Goal: Navigation & Orientation: Find specific page/section

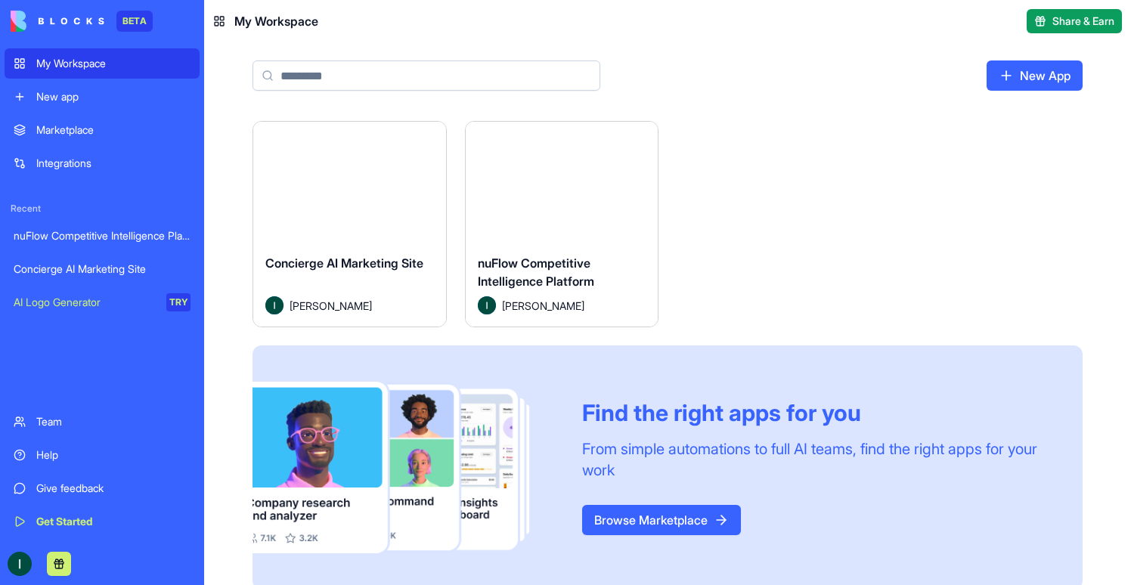
click at [345, 189] on button "Launch" at bounding box center [349, 182] width 113 height 30
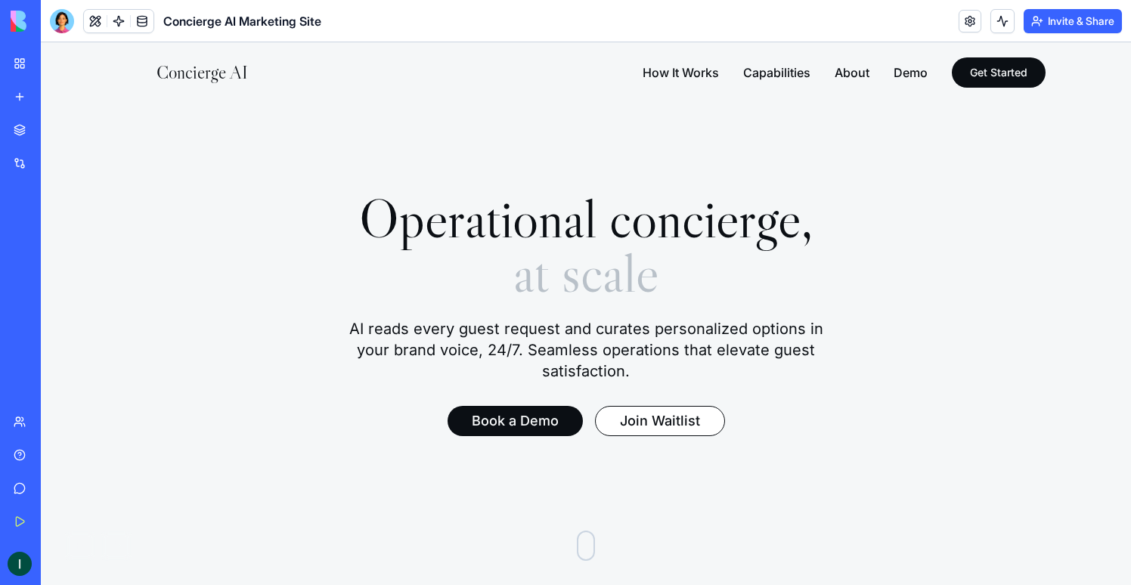
click at [17, 70] on link "My Workspace" at bounding box center [35, 63] width 60 height 30
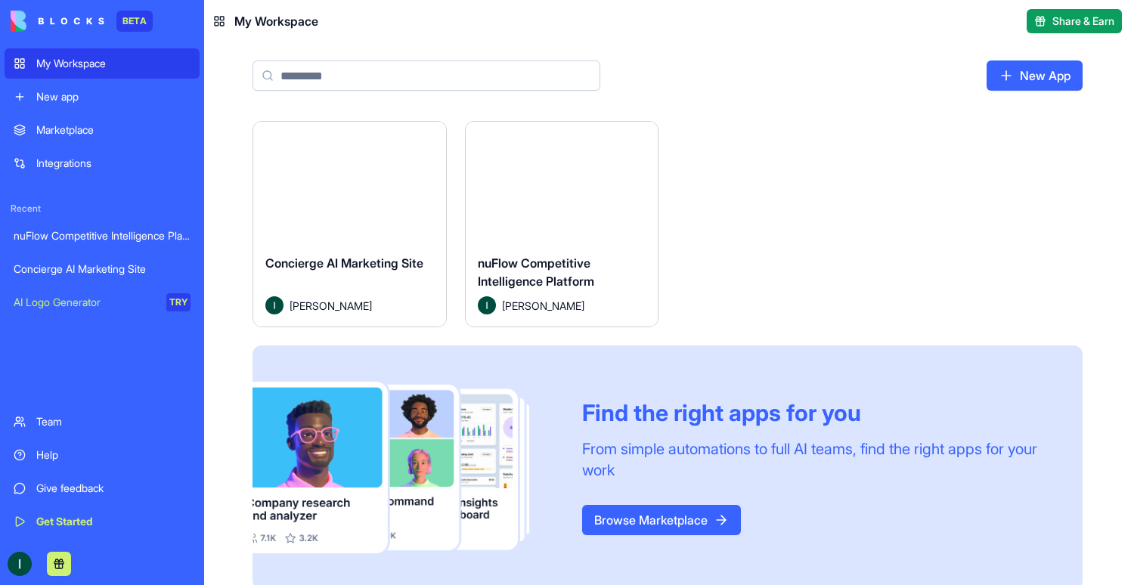
click at [530, 193] on button "Launch" at bounding box center [561, 182] width 113 height 30
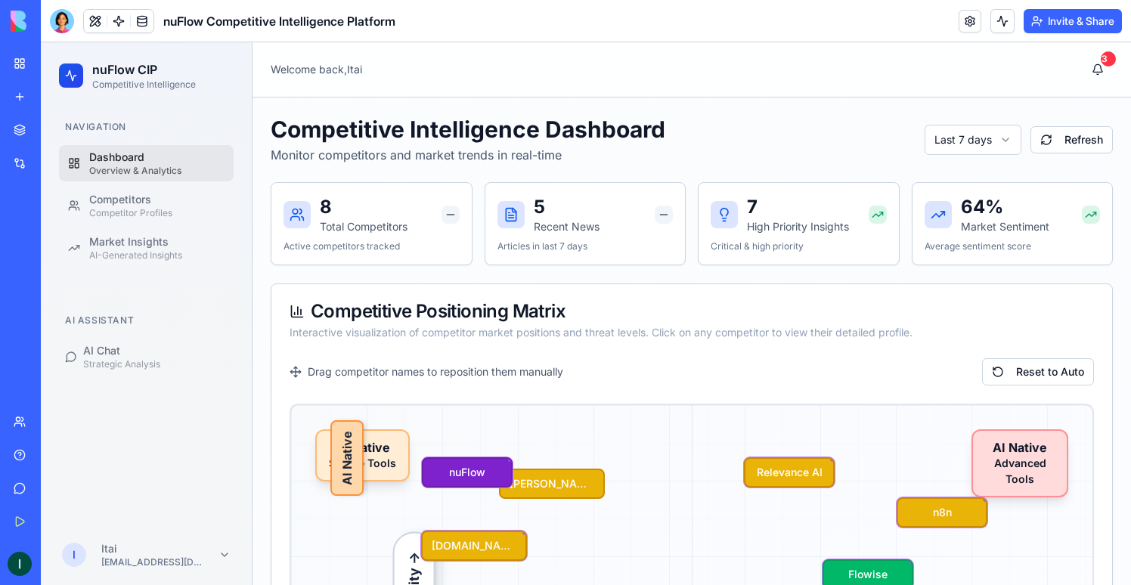
click at [167, 181] on ul "Dashboard Overview & Analytics Competitors Competitor Profiles Market Insights …" at bounding box center [146, 205] width 175 height 121
click at [167, 212] on div "Competitor Profiles" at bounding box center [156, 213] width 135 height 12
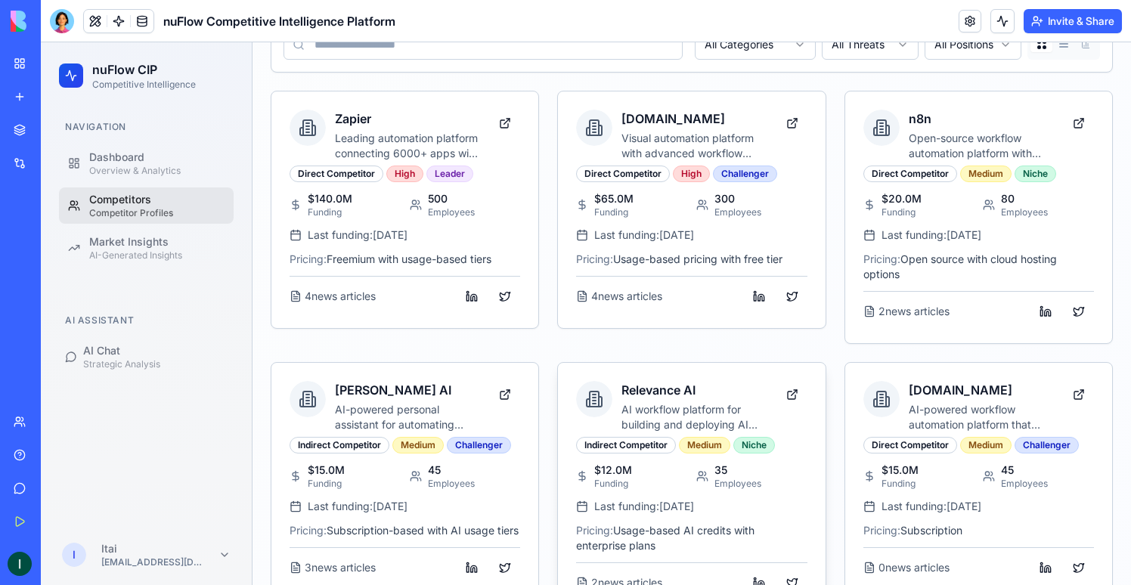
scroll to position [128, 0]
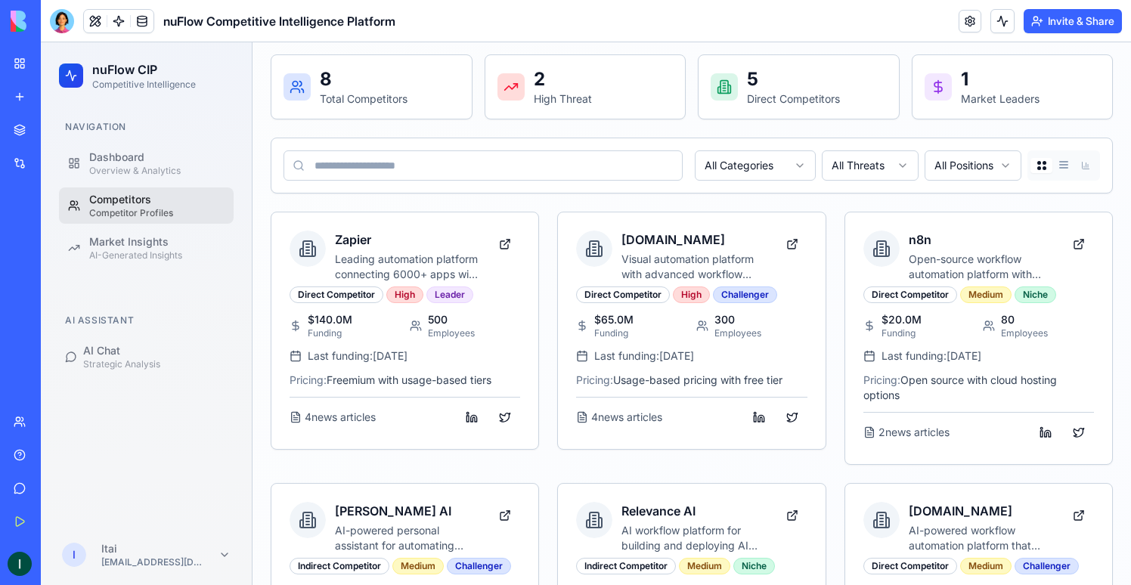
click at [147, 225] on ul "Dashboard Overview & Analytics Competitors Competitor Profiles Market Insights …" at bounding box center [146, 205] width 175 height 121
click at [147, 233] on link "Market Insights AI-Generated Insights" at bounding box center [146, 248] width 175 height 36
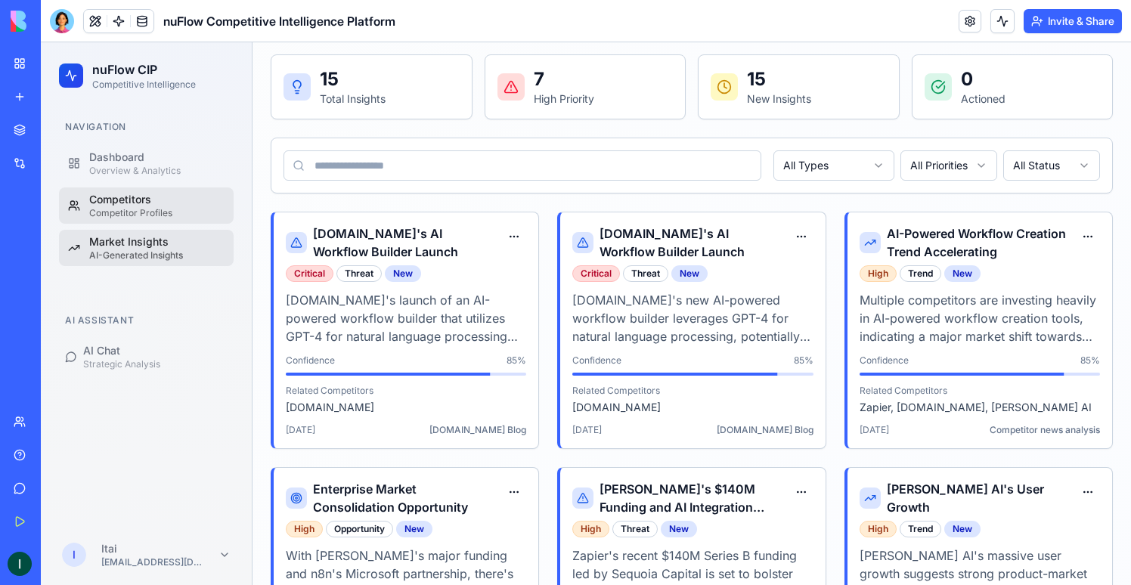
click at [88, 194] on link "Competitors Competitor Profiles" at bounding box center [146, 205] width 175 height 36
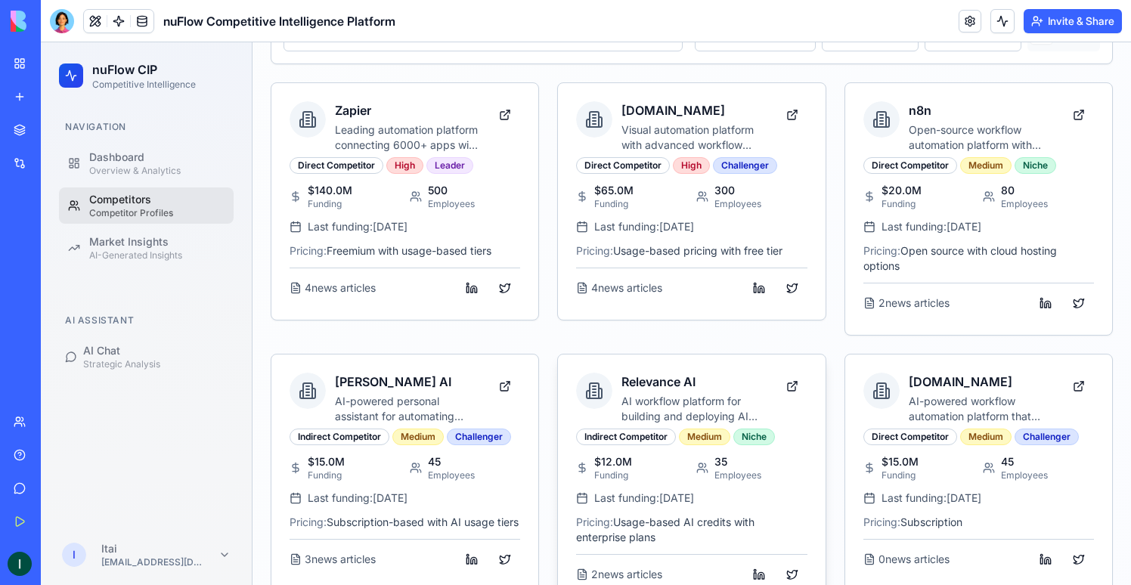
scroll to position [553, 0]
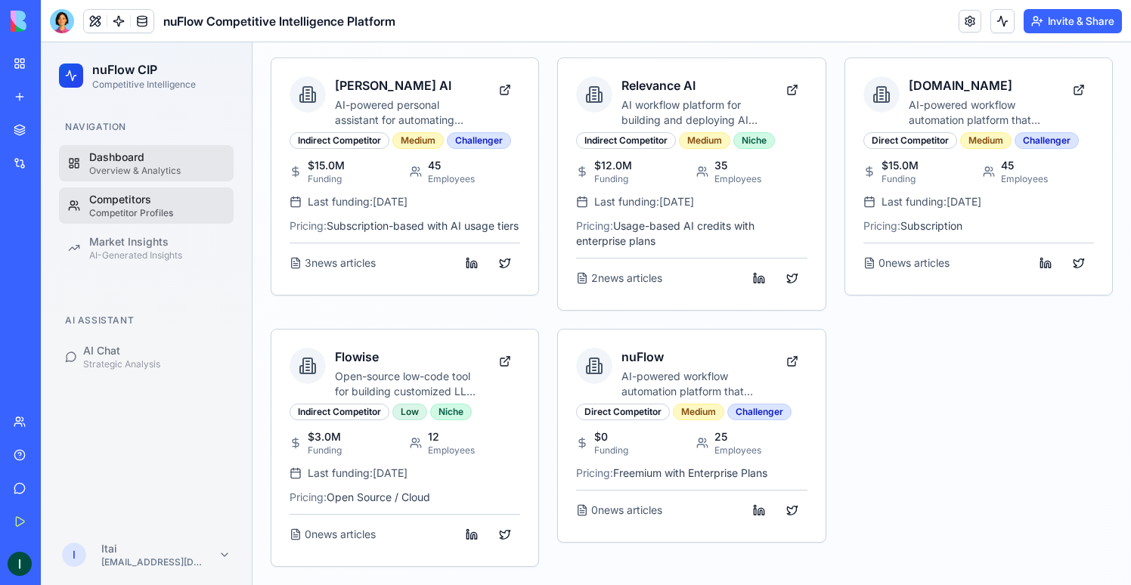
click at [175, 157] on div "Dashboard" at bounding box center [156, 157] width 135 height 15
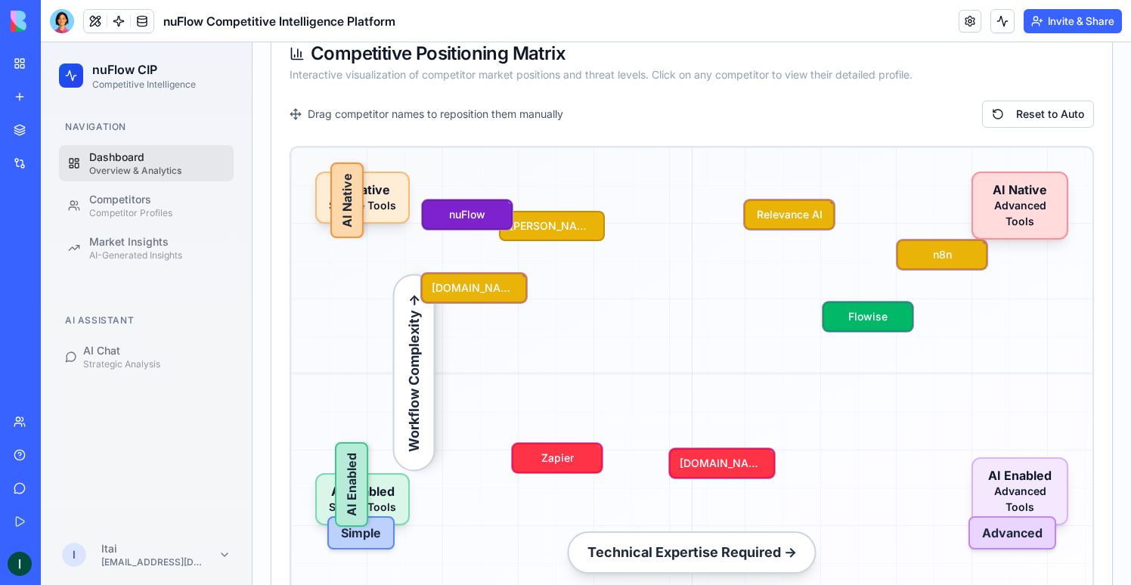
scroll to position [256, 0]
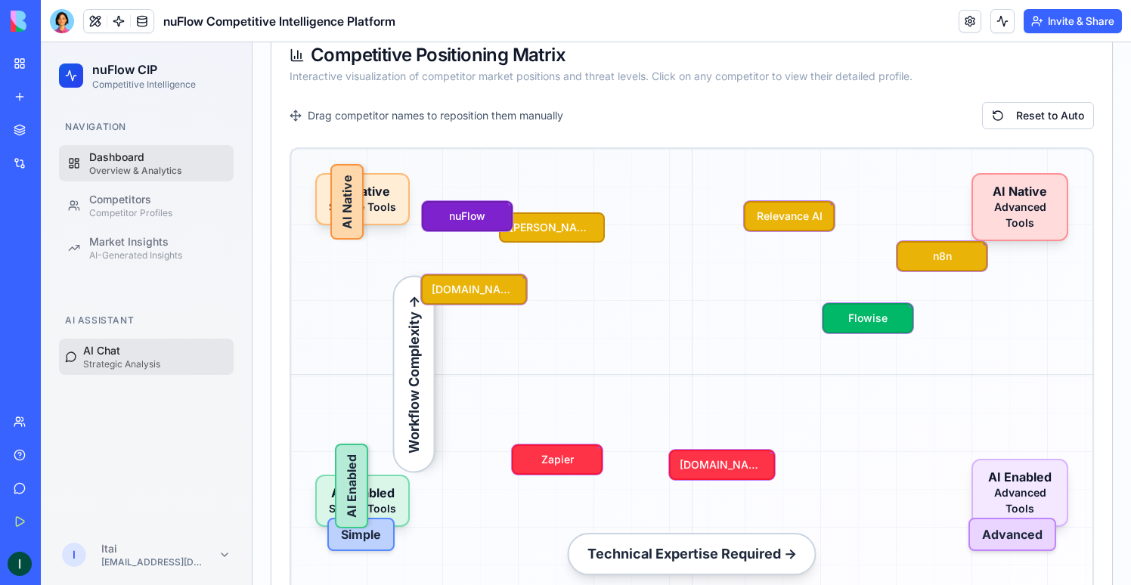
click at [128, 354] on div "AI Chat" at bounding box center [155, 350] width 144 height 15
click at [98, 353] on div "AI Chat" at bounding box center [155, 350] width 144 height 15
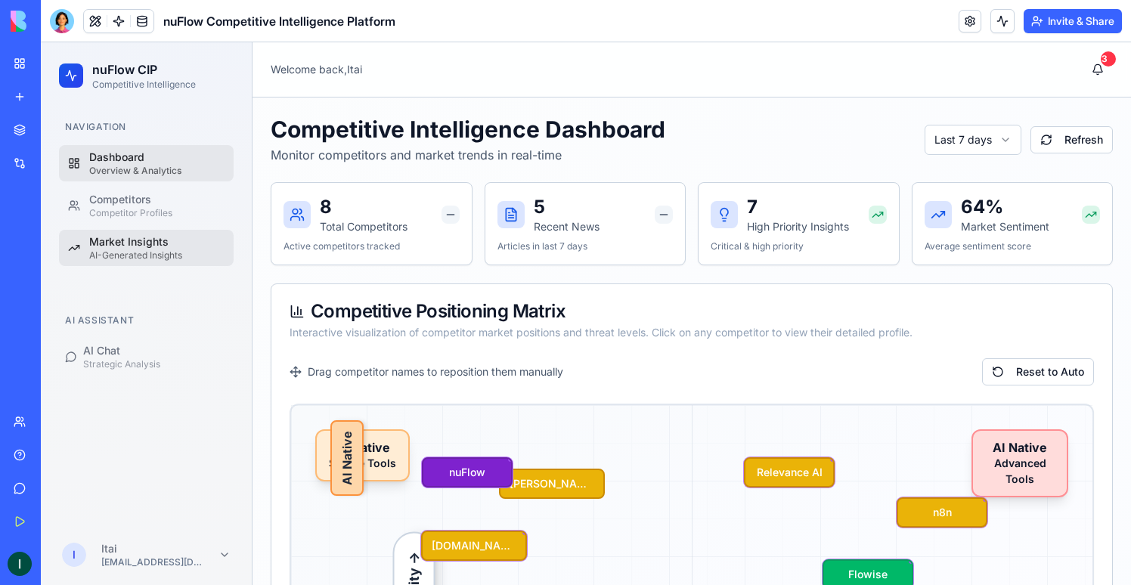
click at [113, 240] on div "Market Insights" at bounding box center [156, 241] width 135 height 15
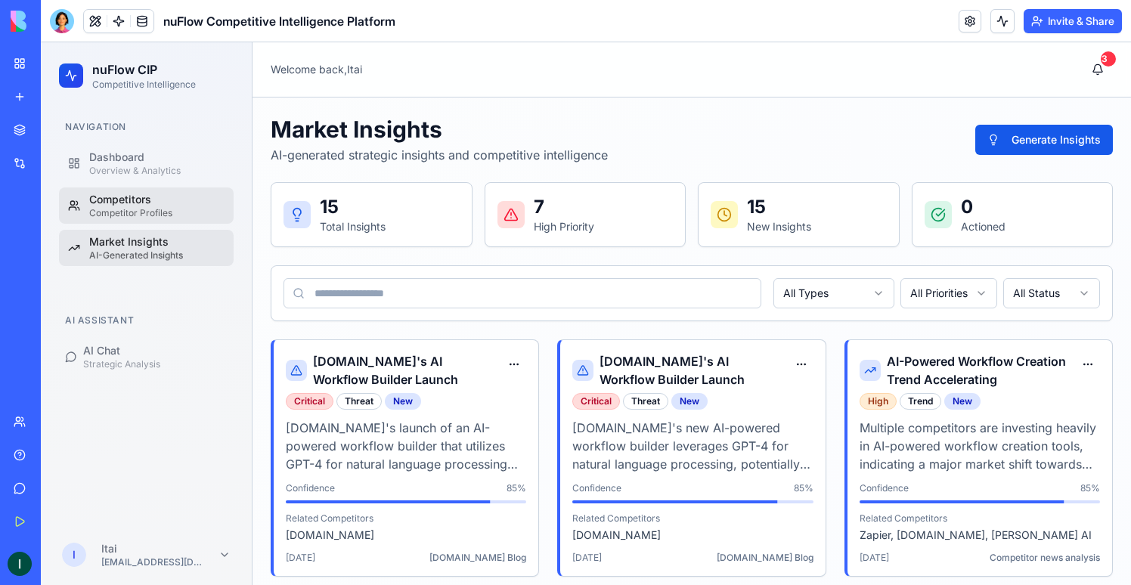
click at [160, 203] on div "Competitors" at bounding box center [156, 199] width 135 height 15
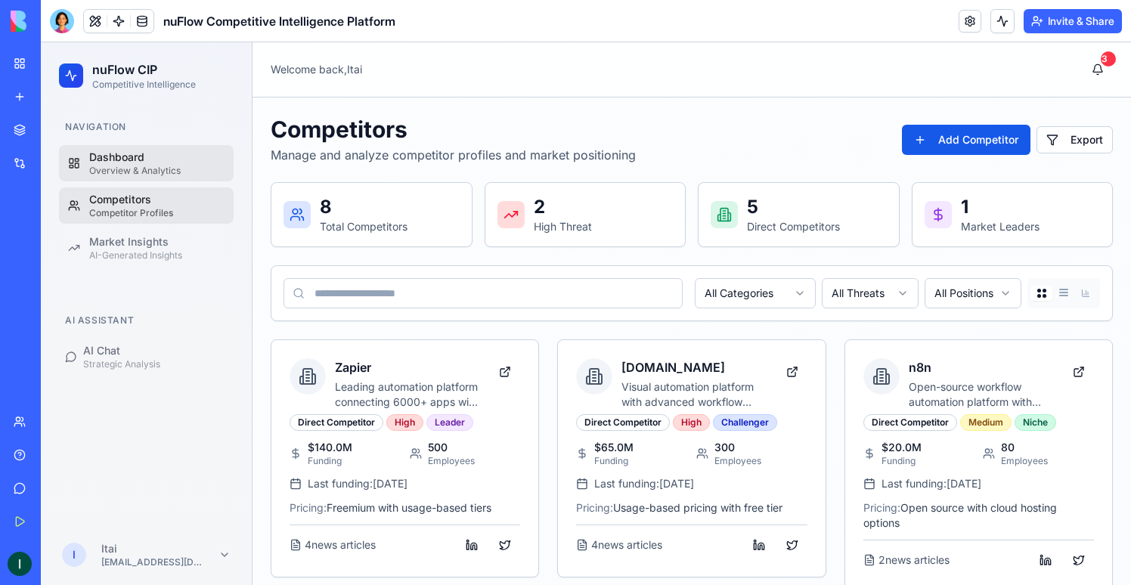
click at [162, 176] on div "Overview & Analytics" at bounding box center [156, 171] width 135 height 12
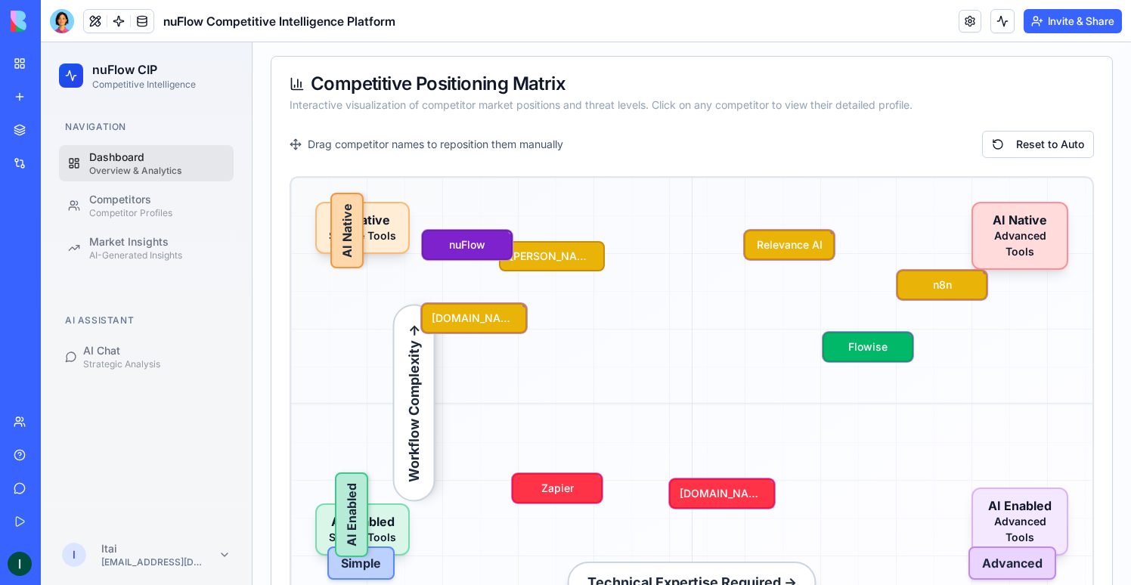
scroll to position [316, 0]
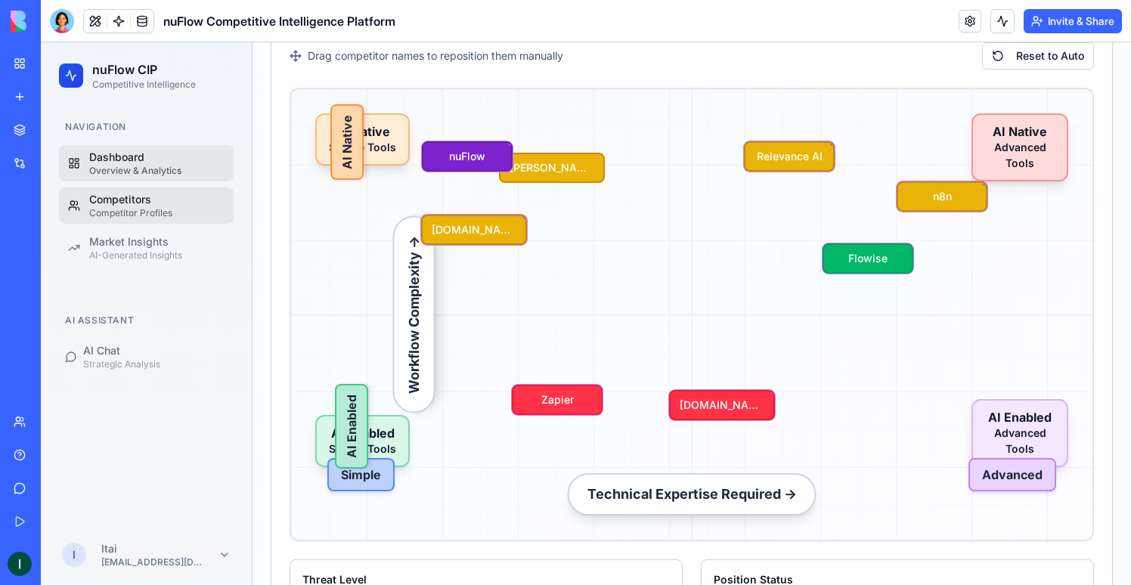
click at [181, 218] on div "Competitor Profiles" at bounding box center [156, 213] width 135 height 12
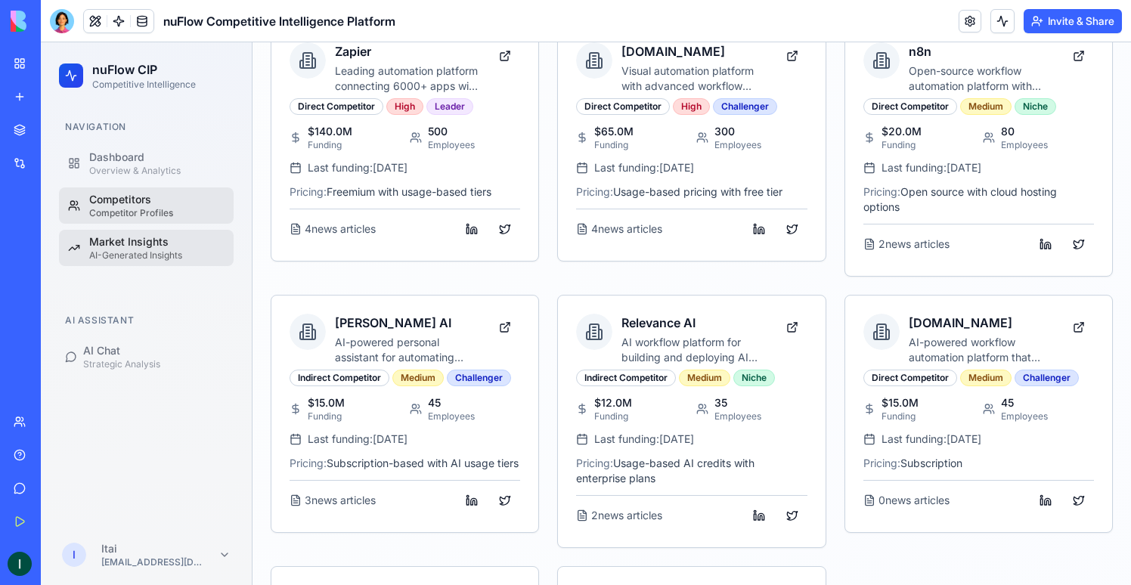
click at [172, 241] on div "Market Insights" at bounding box center [156, 241] width 135 height 15
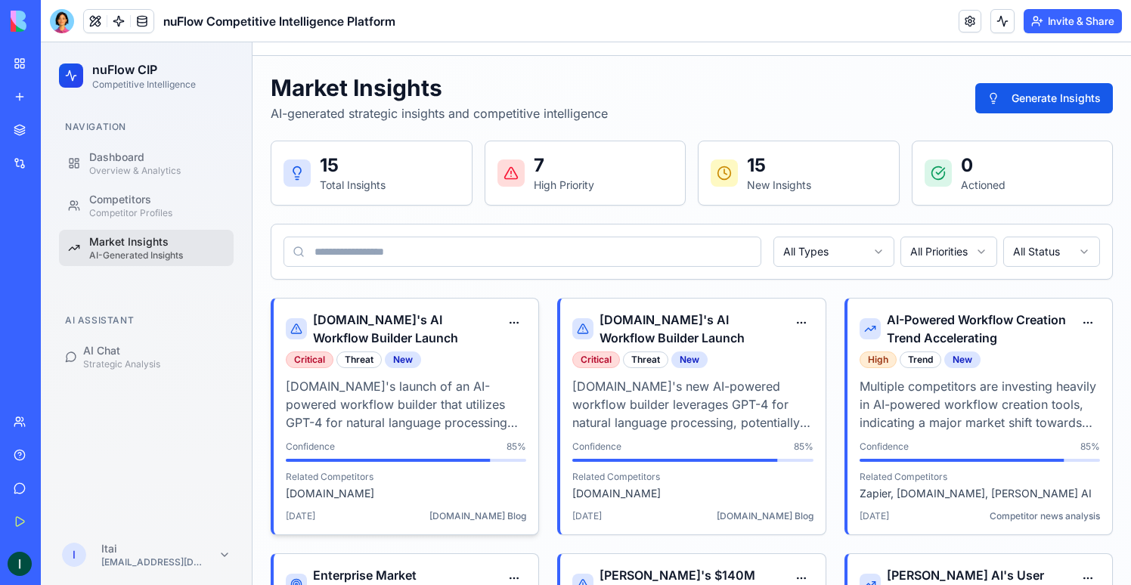
scroll to position [36, 0]
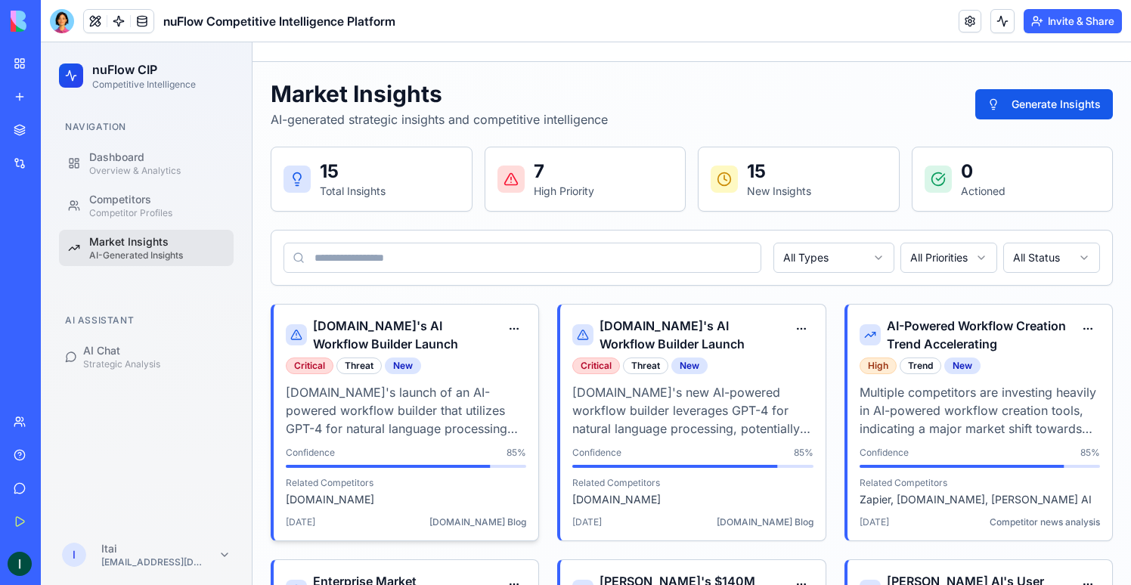
click at [472, 370] on div "Critical Threat New" at bounding box center [406, 366] width 240 height 17
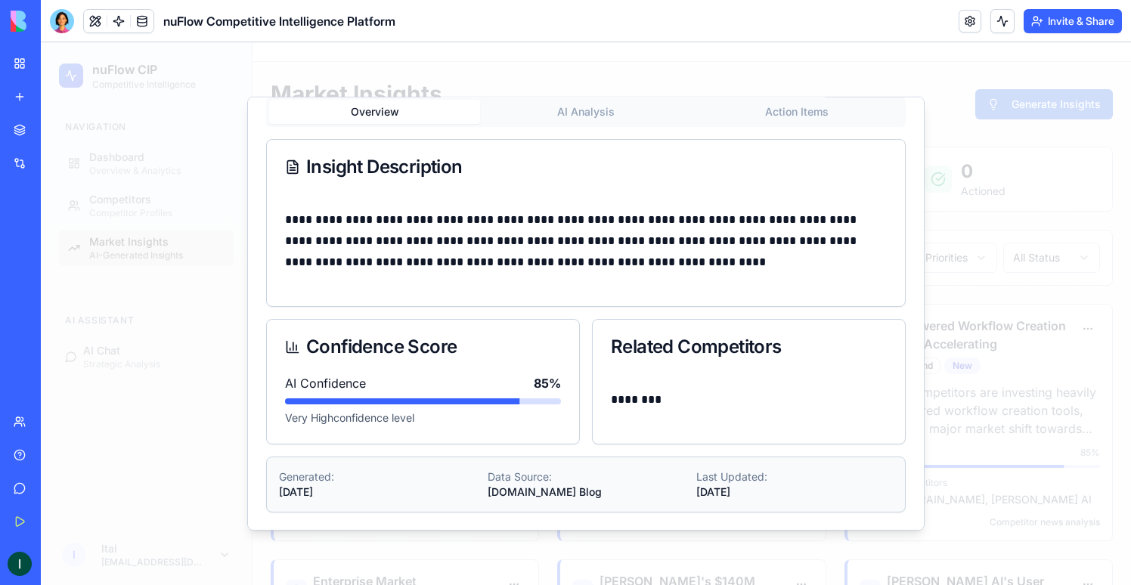
scroll to position [0, 0]
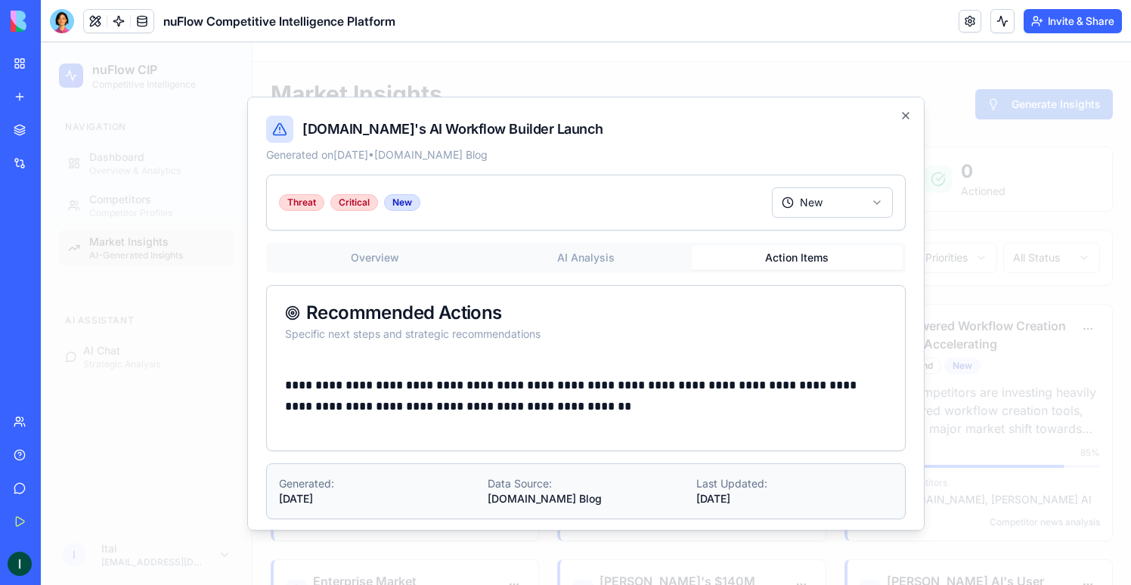
click at [751, 249] on button "Action Items" at bounding box center [797, 258] width 211 height 24
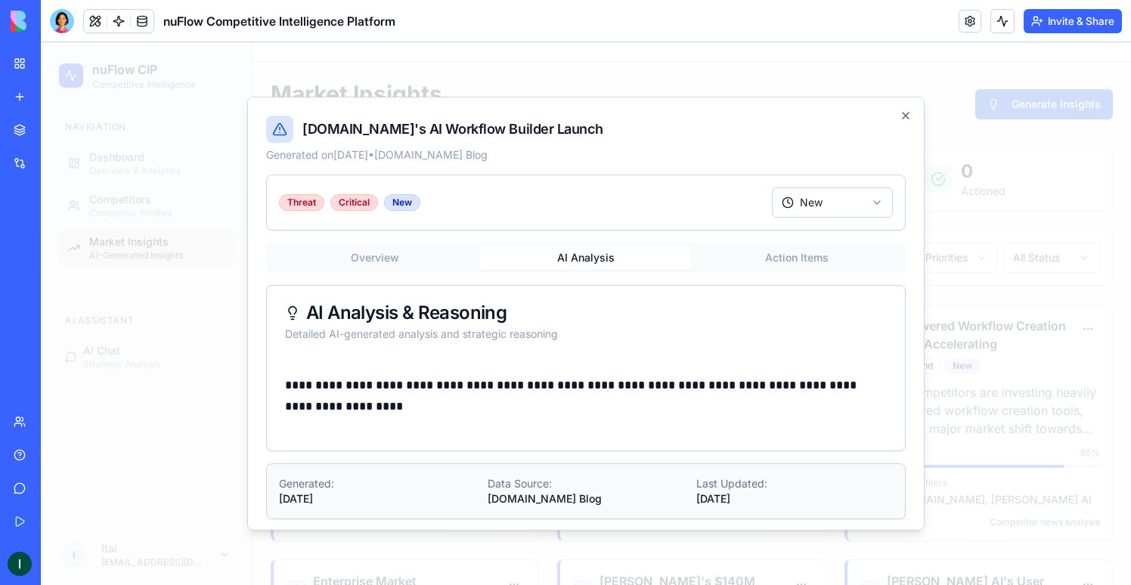
click at [627, 259] on button "AI Analysis" at bounding box center [585, 258] width 211 height 24
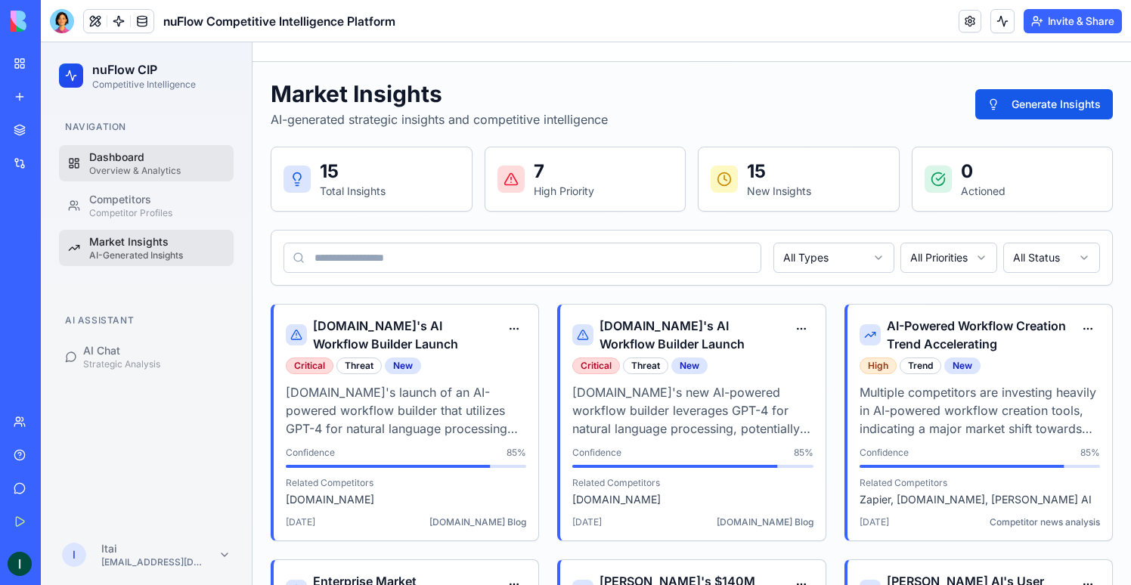
click at [128, 163] on div "Dashboard" at bounding box center [156, 157] width 135 height 15
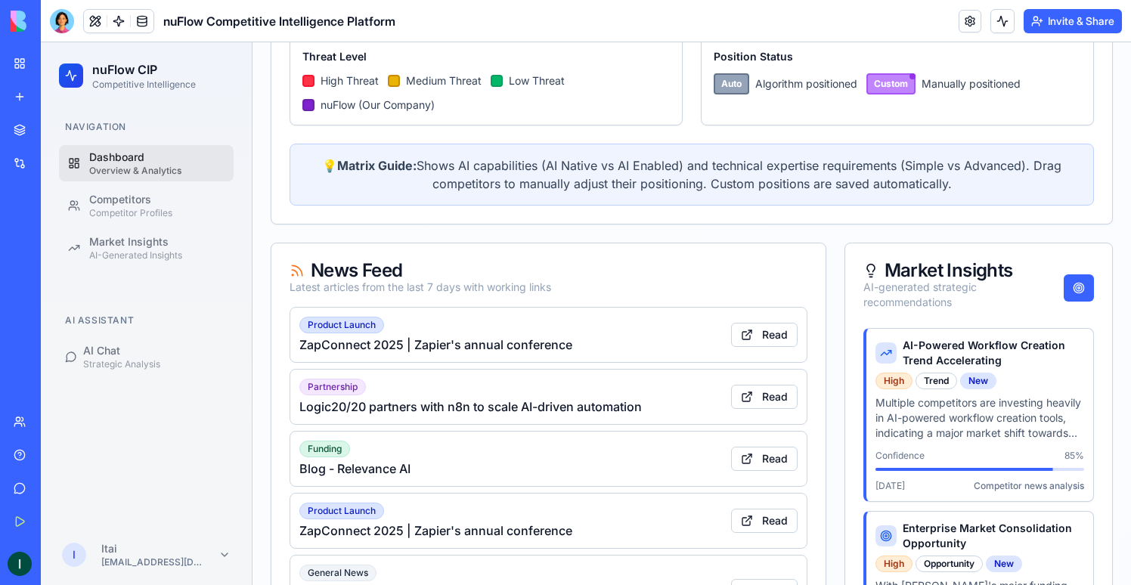
scroll to position [918, 0]
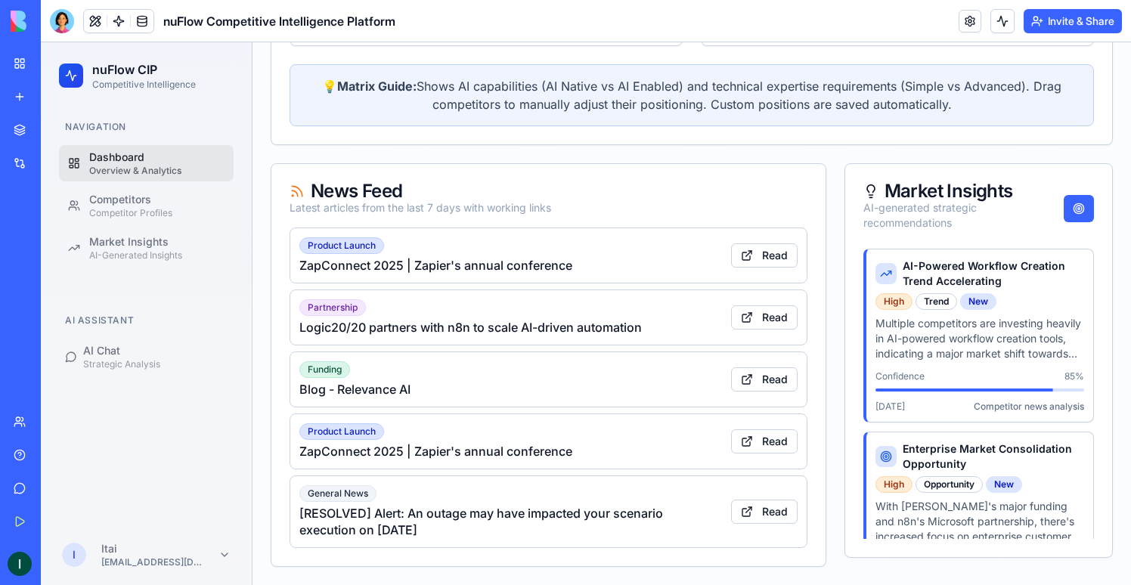
click at [118, 28] on link at bounding box center [118, 21] width 23 height 23
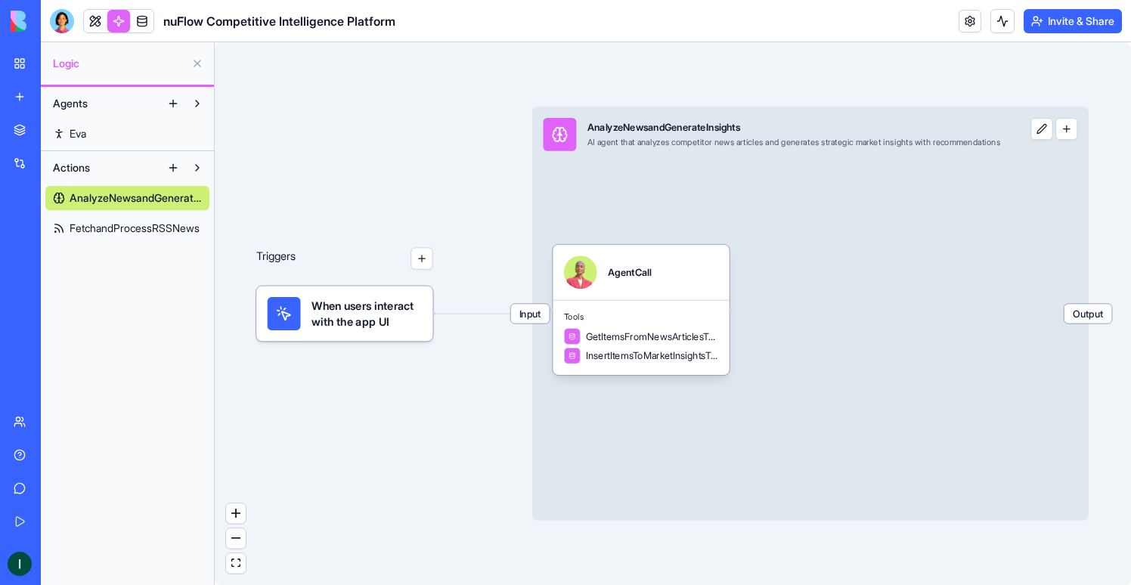
click at [115, 232] on span "FetchandProcessRSSNews" at bounding box center [135, 228] width 130 height 15
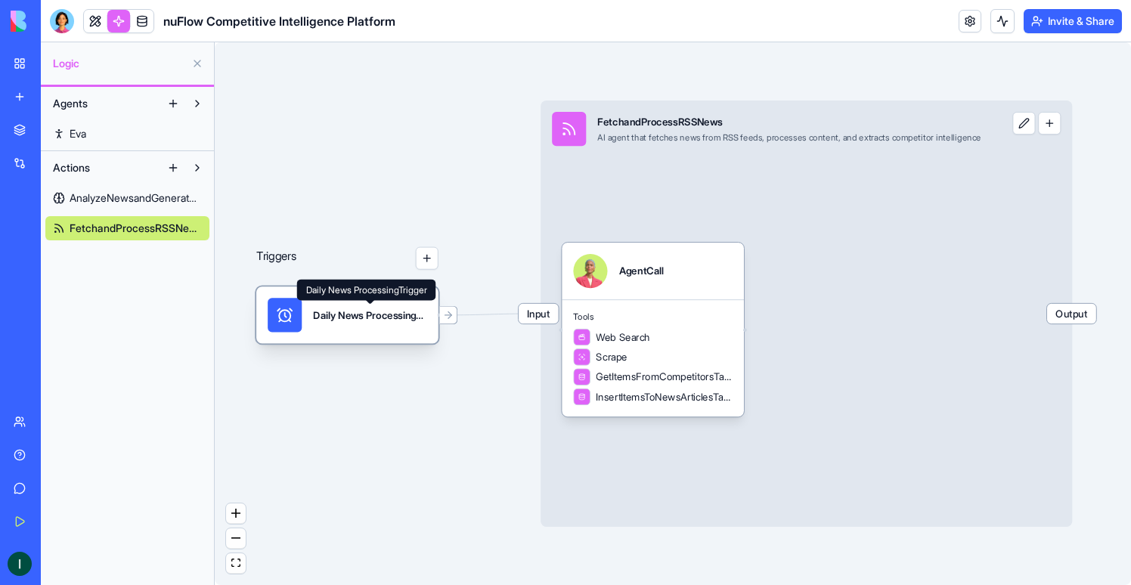
click at [364, 320] on div "Daily News ProcessingTrigger" at bounding box center [369, 315] width 113 height 14
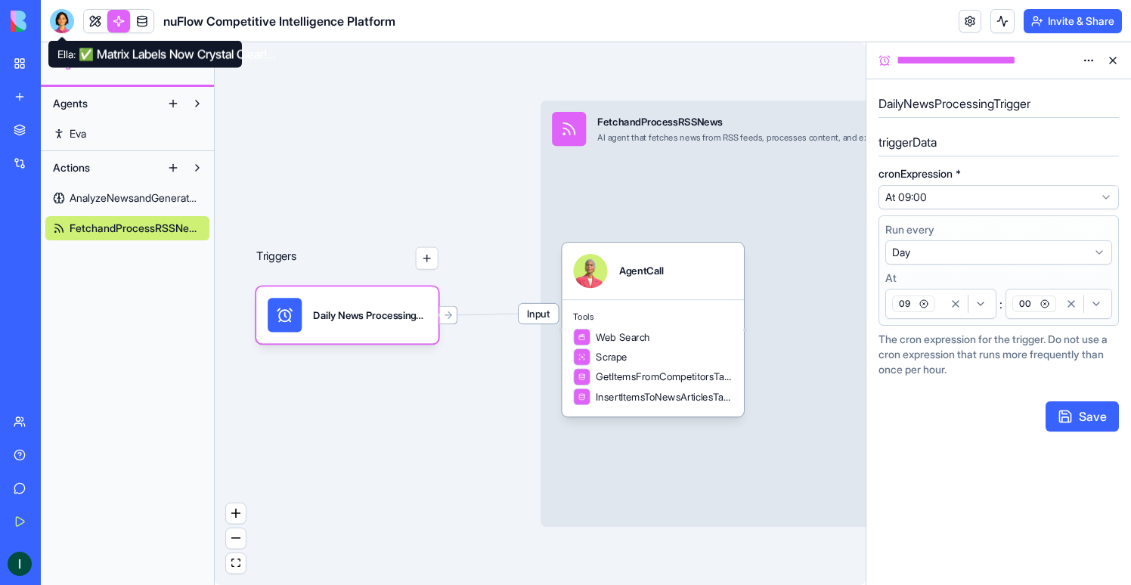
click at [88, 32] on div at bounding box center [118, 21] width 71 height 24
click at [90, 29] on link at bounding box center [95, 21] width 23 height 23
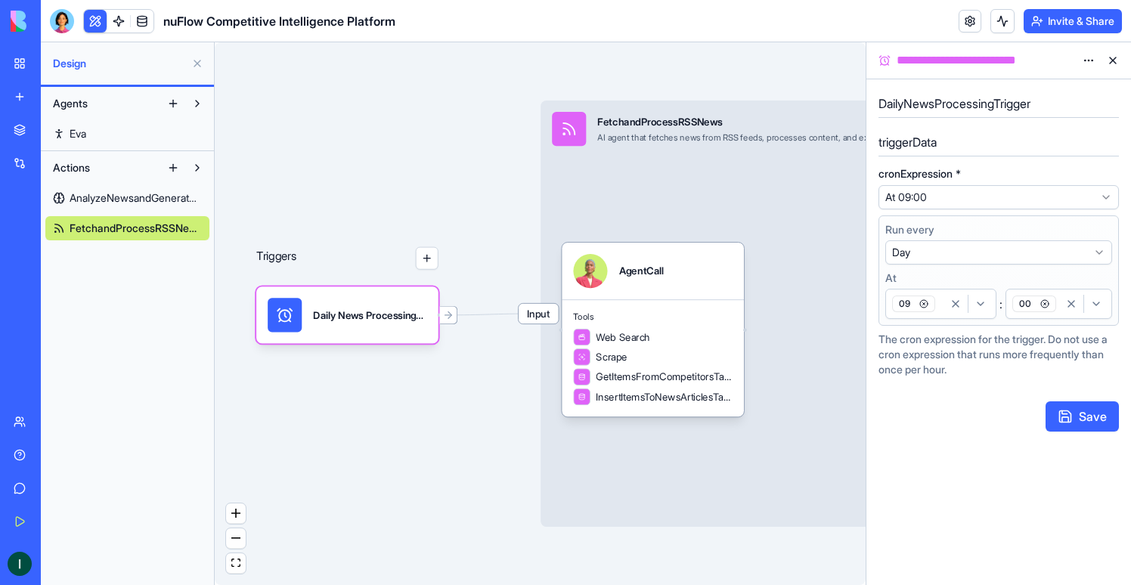
click at [90, 29] on button at bounding box center [95, 21] width 23 height 23
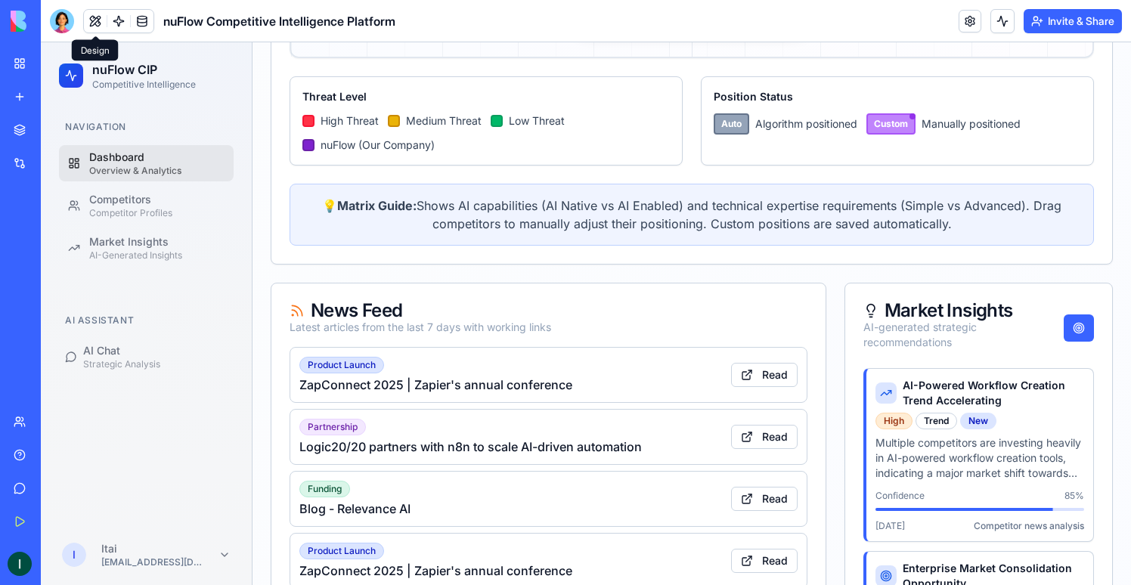
scroll to position [918, 0]
